Goal: Book appointment/travel/reservation

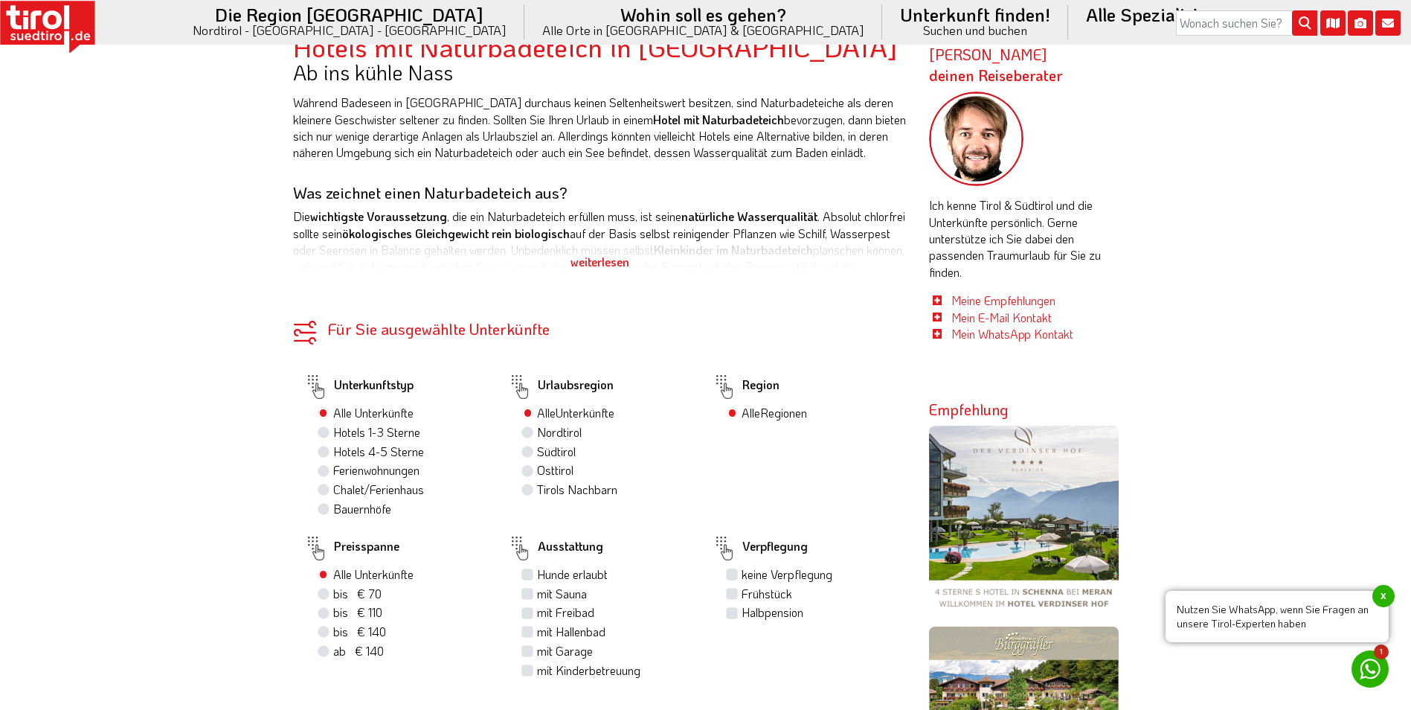
scroll to position [744, 0]
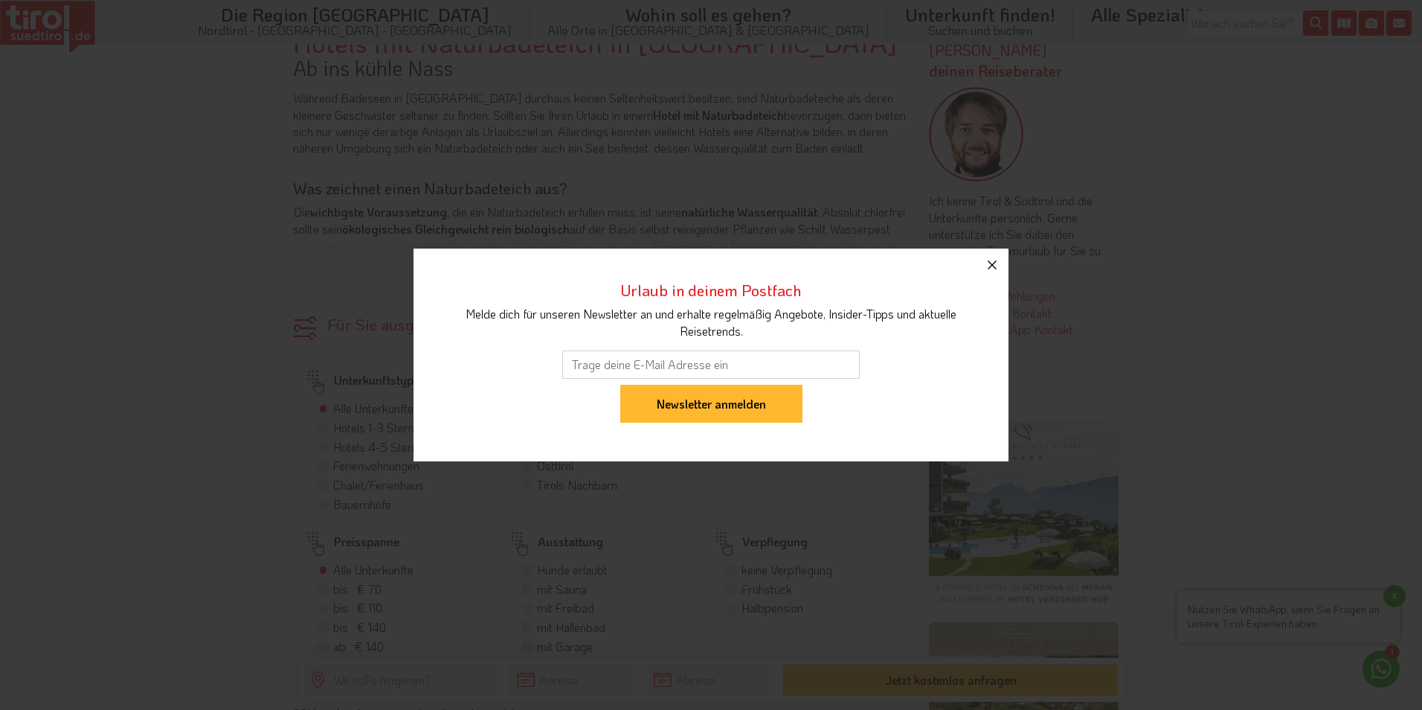
click at [988, 266] on icon "button" at bounding box center [992, 265] width 18 height 18
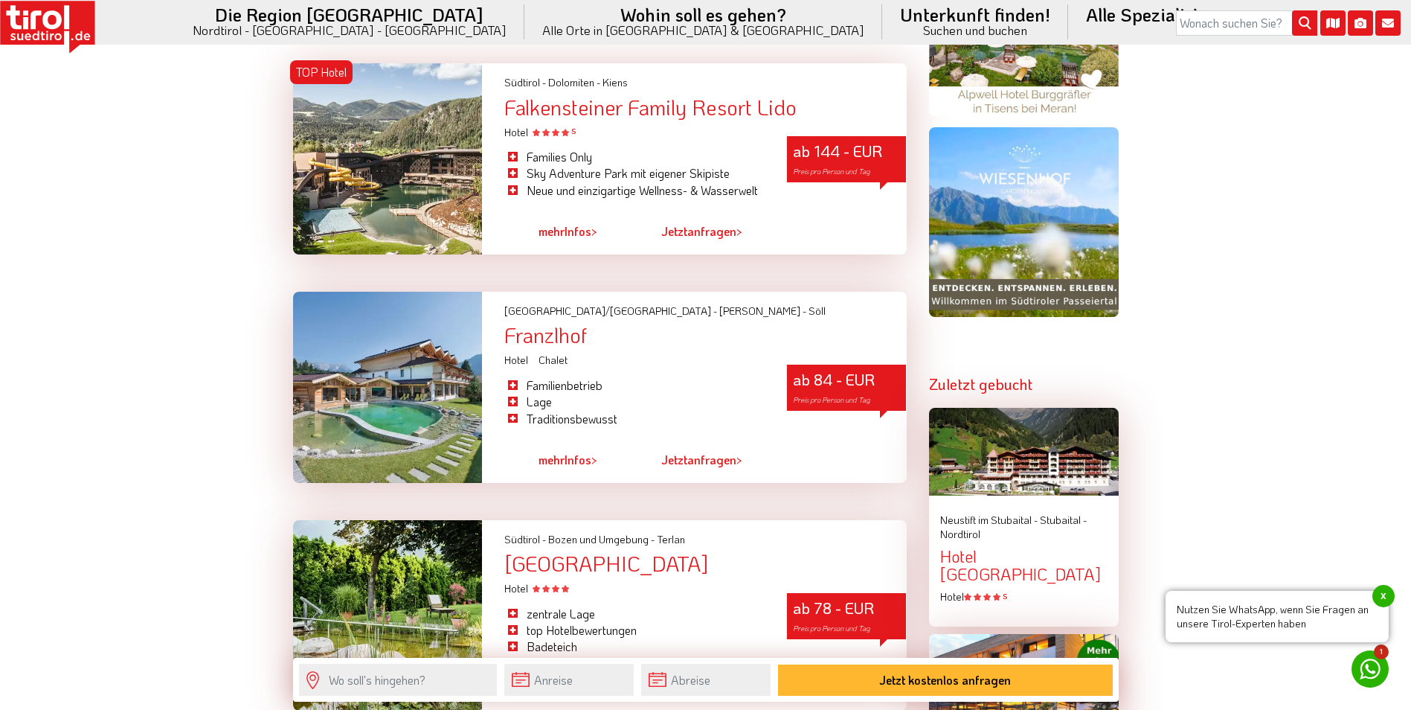
scroll to position [1413, 0]
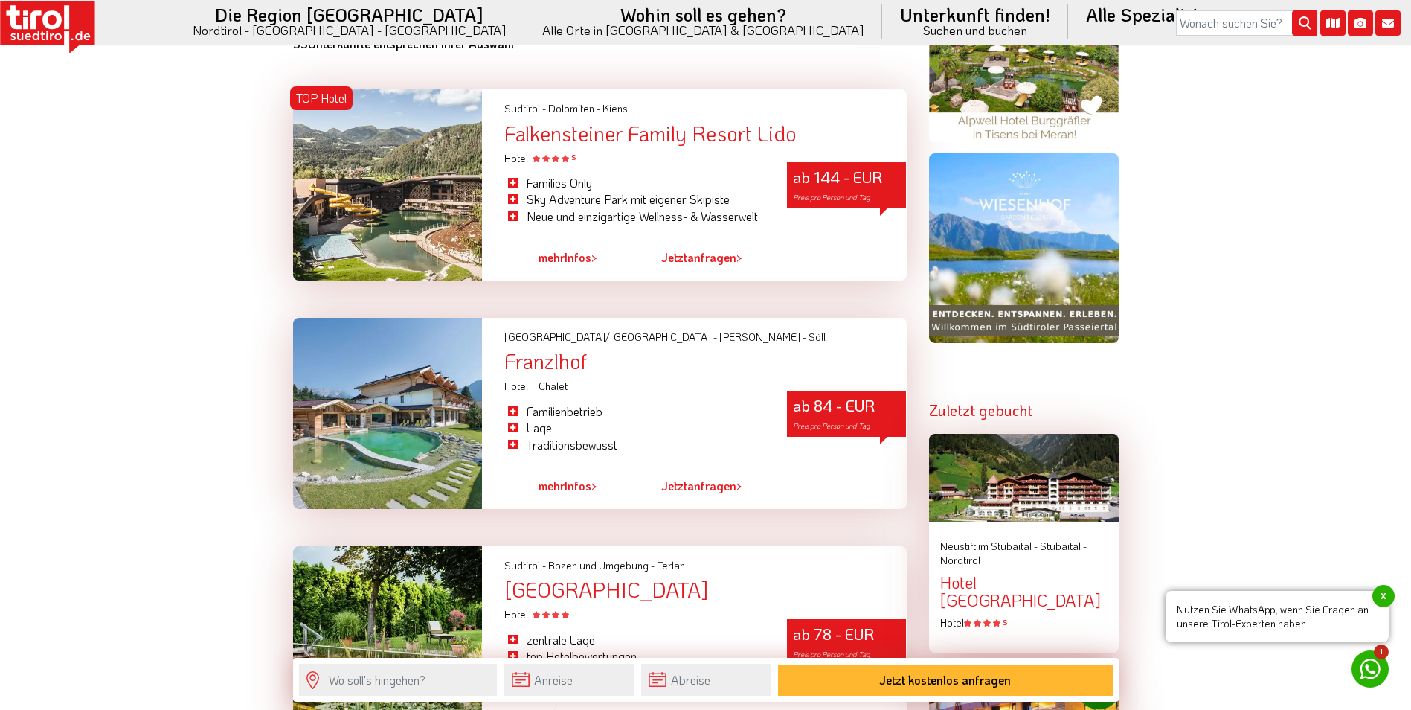
click at [816, 410] on div "ab 84 - EUR Preis pro Person und Tag" at bounding box center [846, 414] width 119 height 46
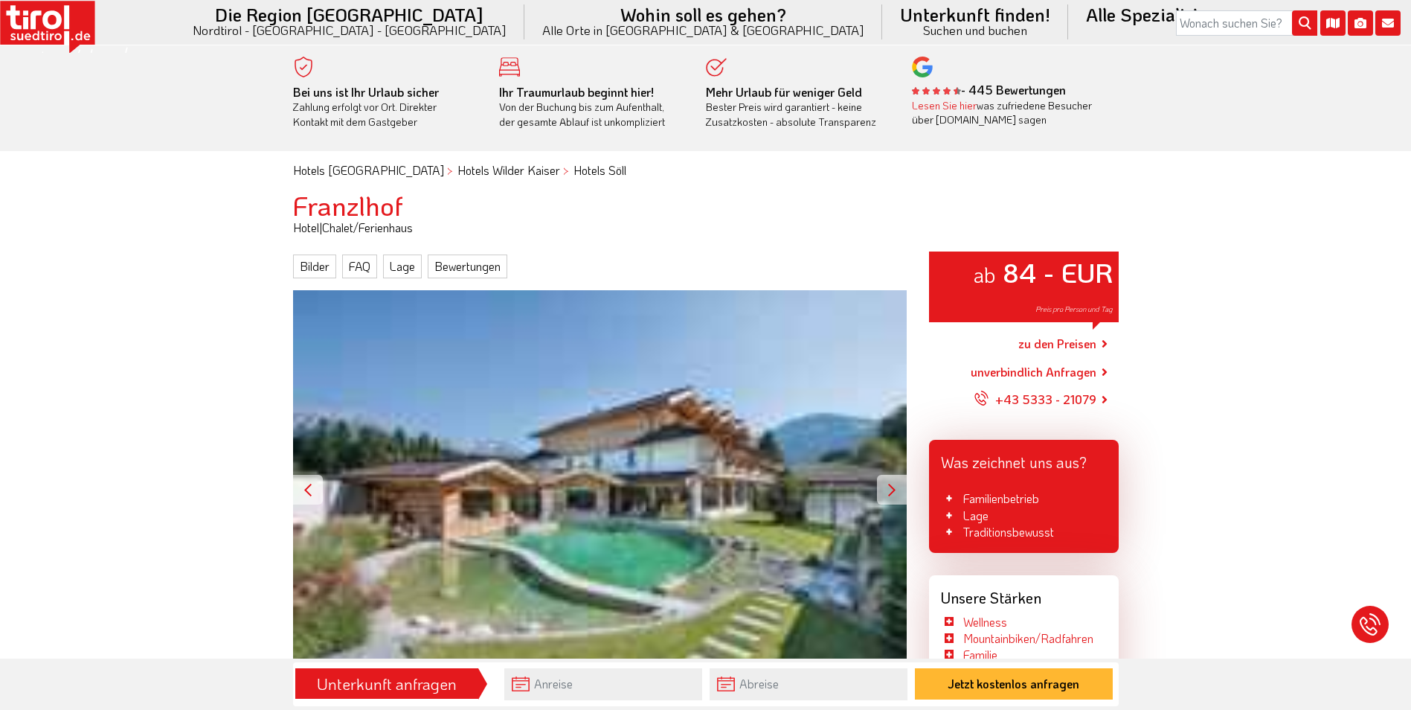
click at [888, 498] on div at bounding box center [892, 490] width 30 height 30
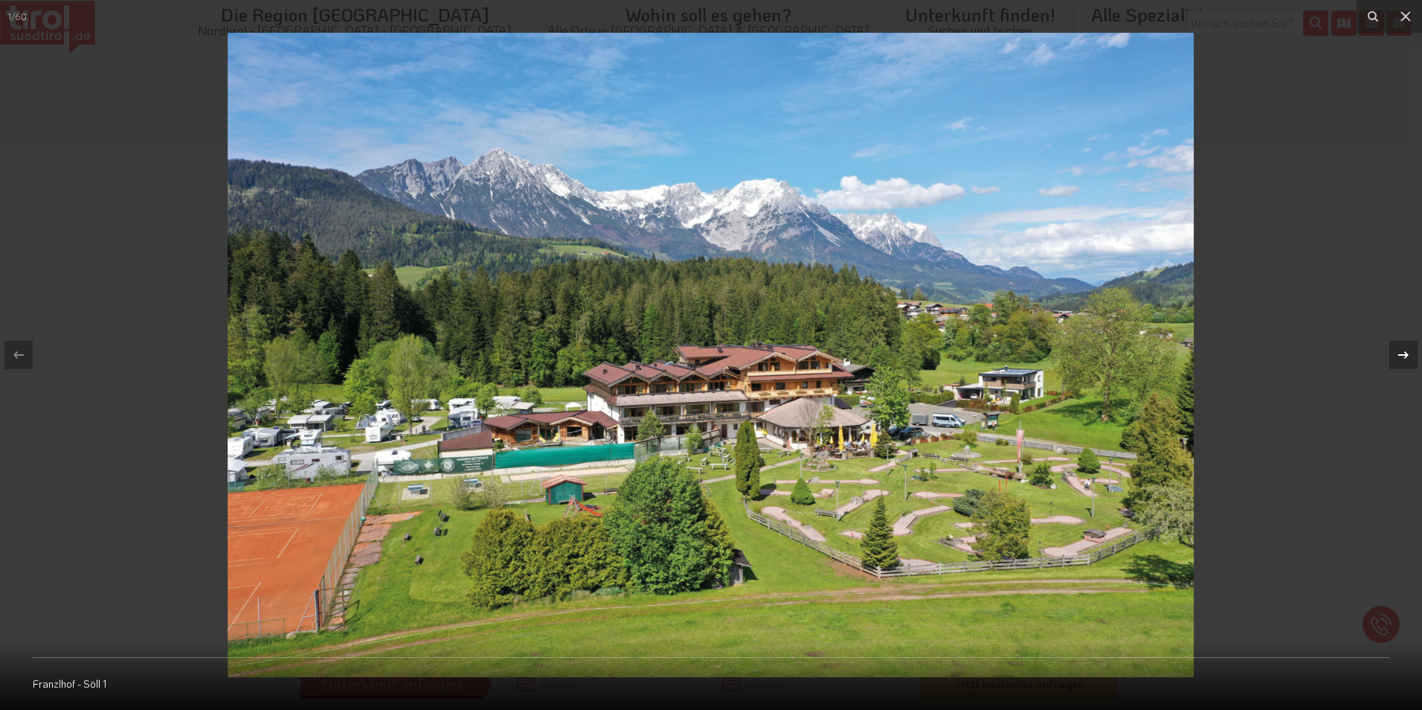
click at [1410, 351] on icon at bounding box center [1404, 355] width 18 height 18
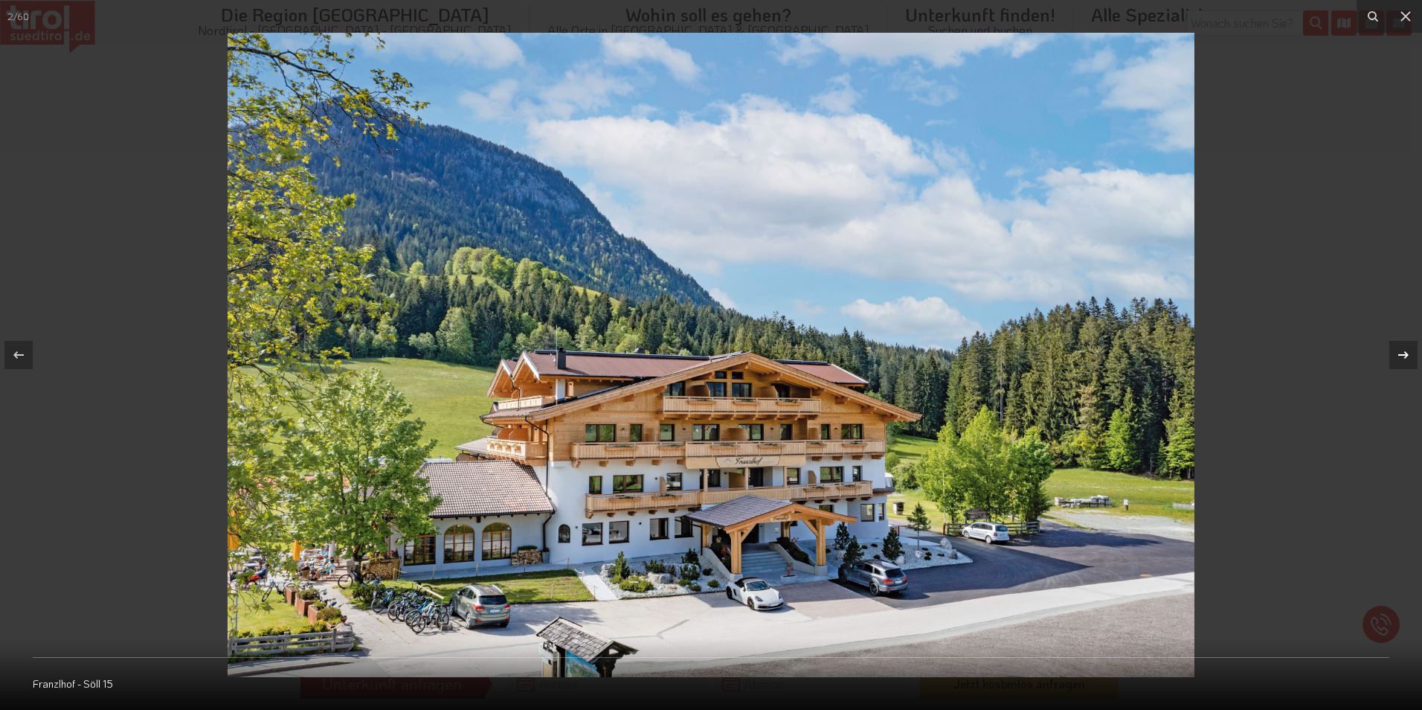
click at [1410, 351] on icon at bounding box center [1404, 355] width 18 height 18
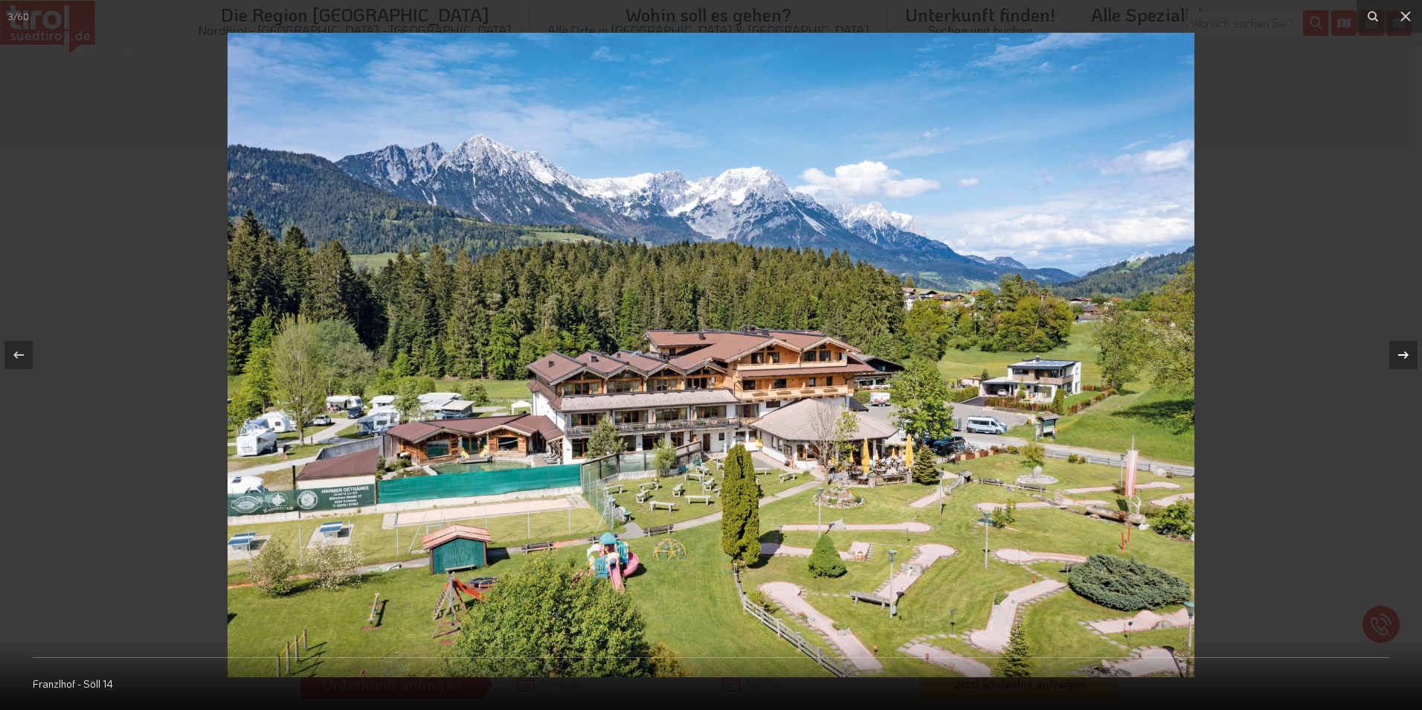
click at [1410, 351] on icon at bounding box center [1404, 355] width 18 height 18
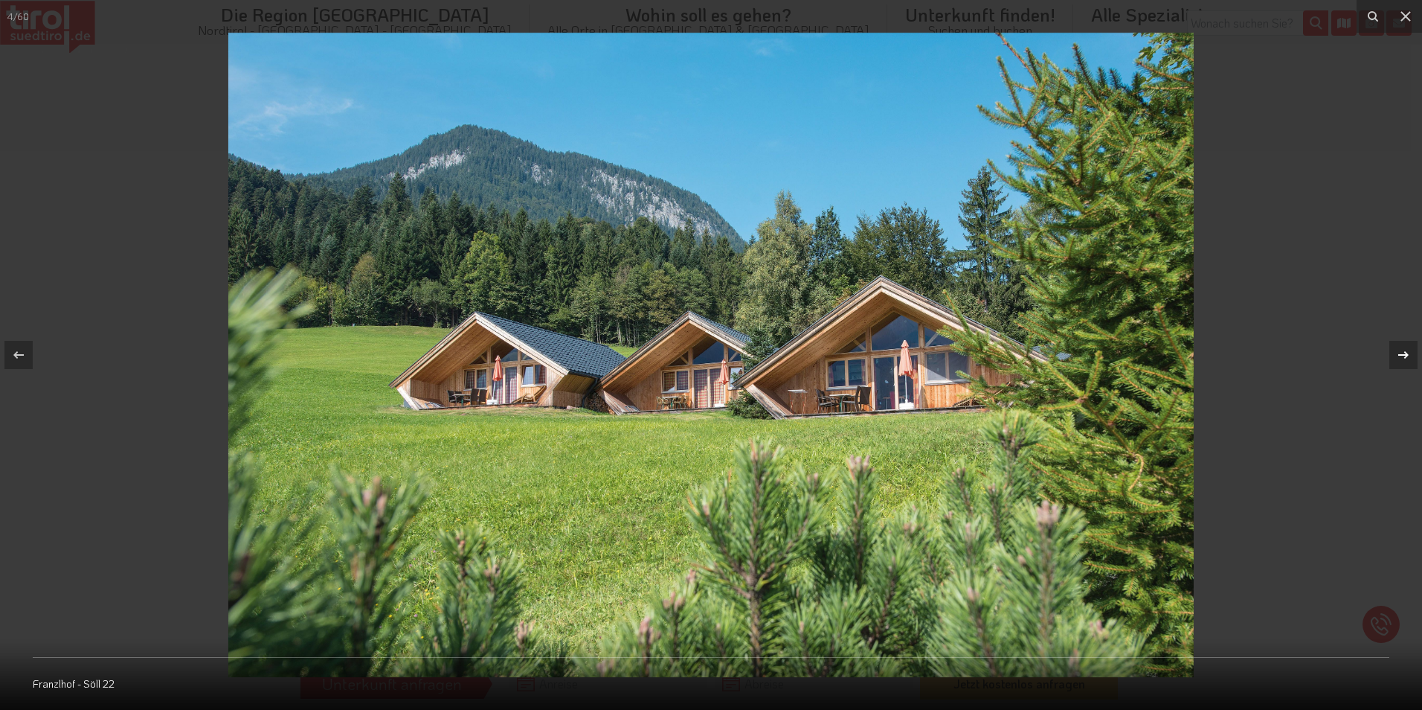
click at [1410, 351] on icon at bounding box center [1404, 355] width 18 height 18
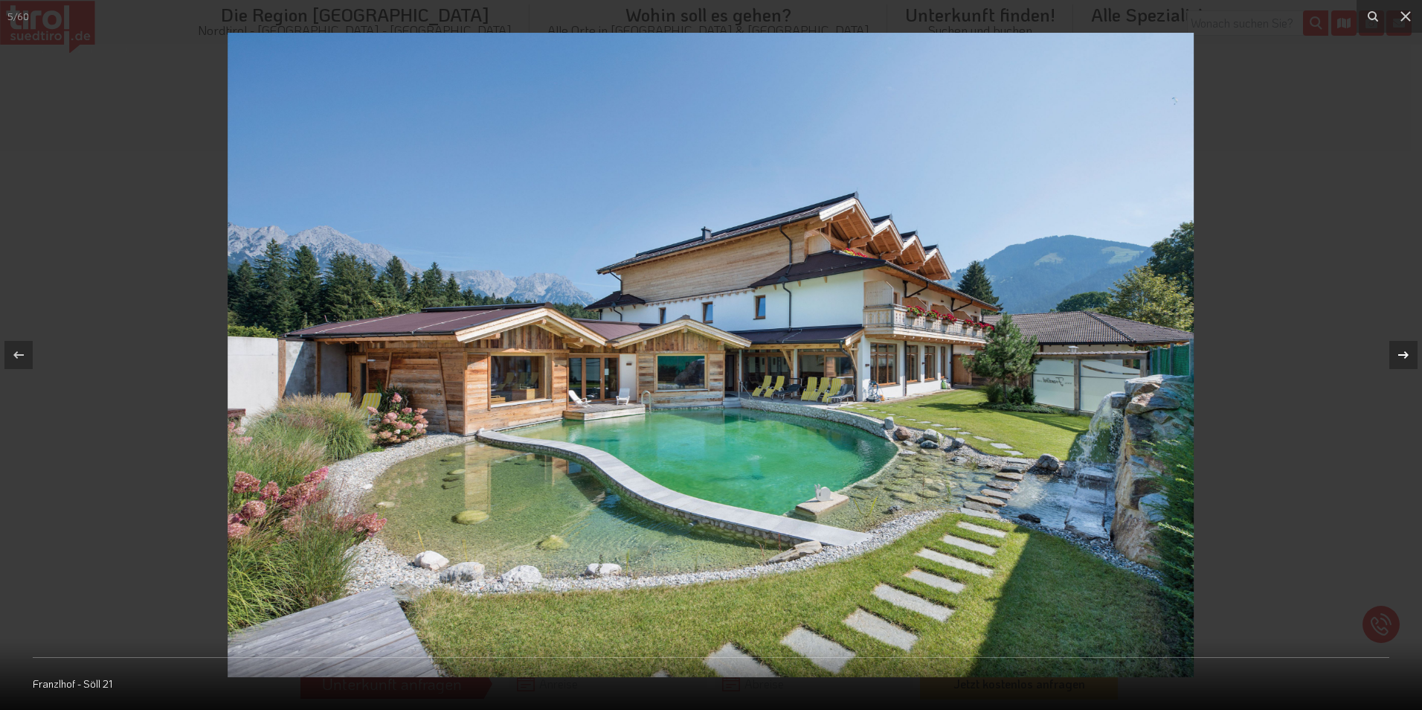
click at [1410, 351] on icon at bounding box center [1404, 355] width 18 height 18
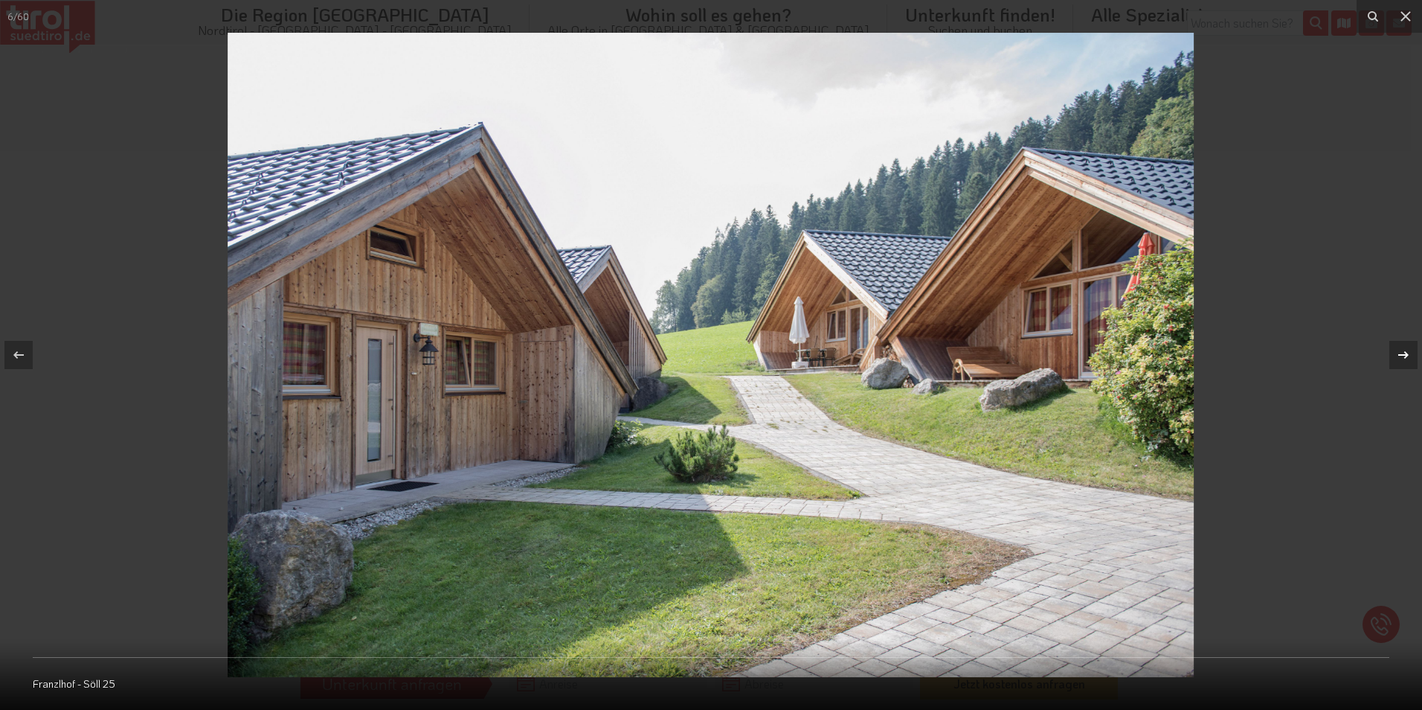
click at [1410, 351] on icon at bounding box center [1404, 355] width 18 height 18
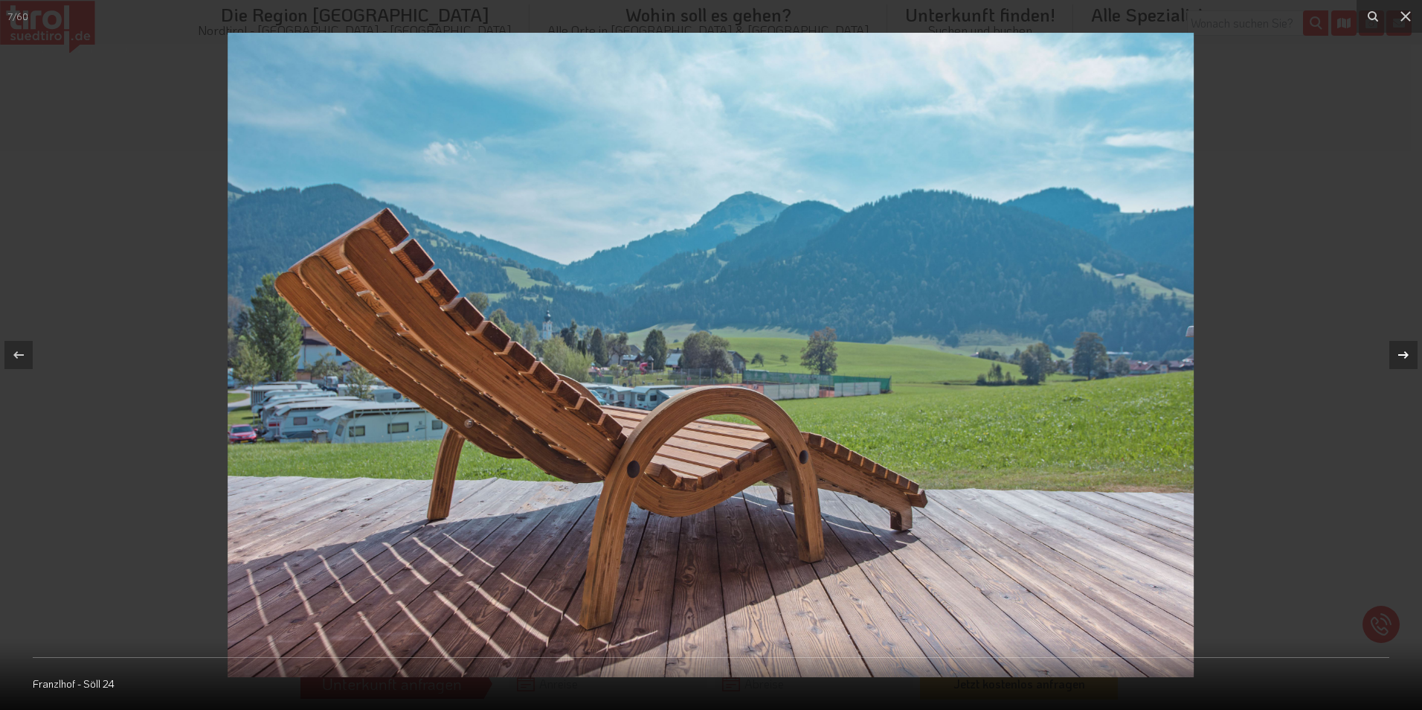
click at [1410, 351] on icon at bounding box center [1404, 355] width 18 height 18
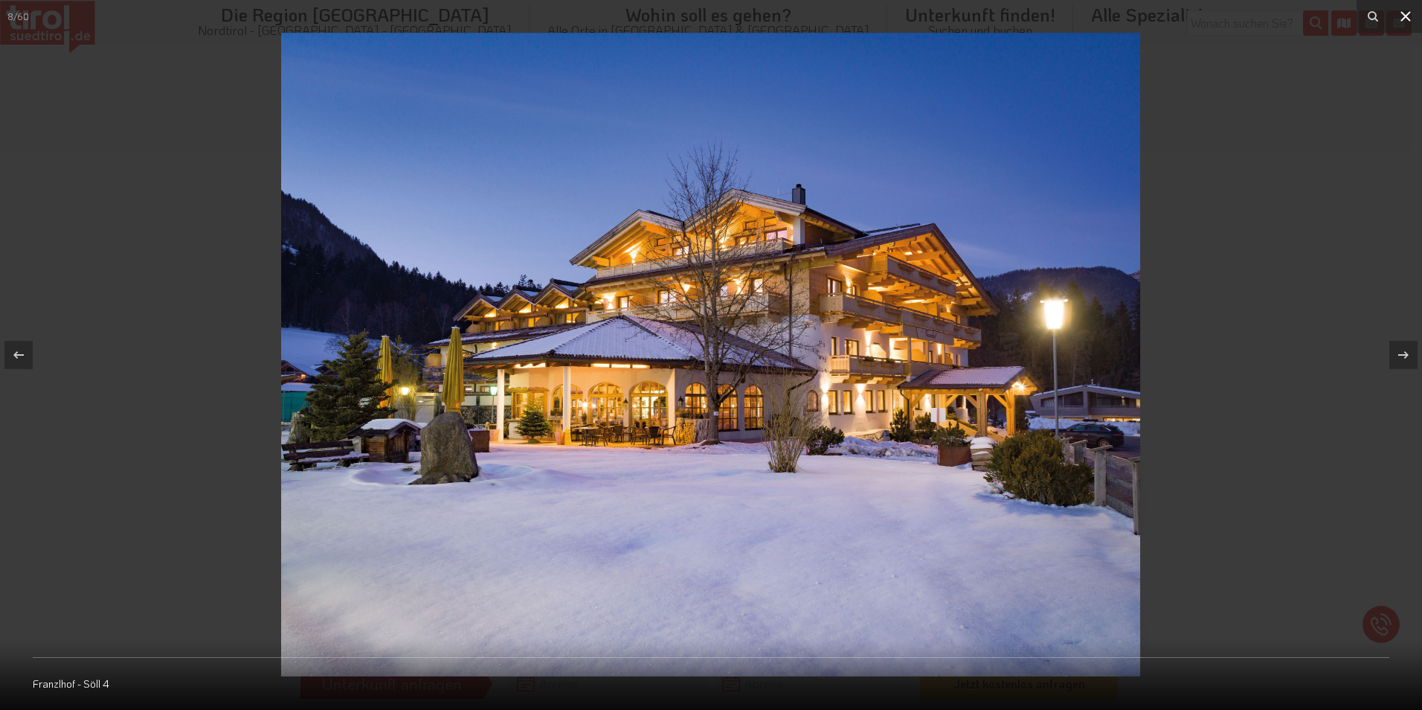
click at [1406, 19] on icon at bounding box center [1406, 16] width 18 height 18
